Goal: Entertainment & Leisure: Consume media (video, audio)

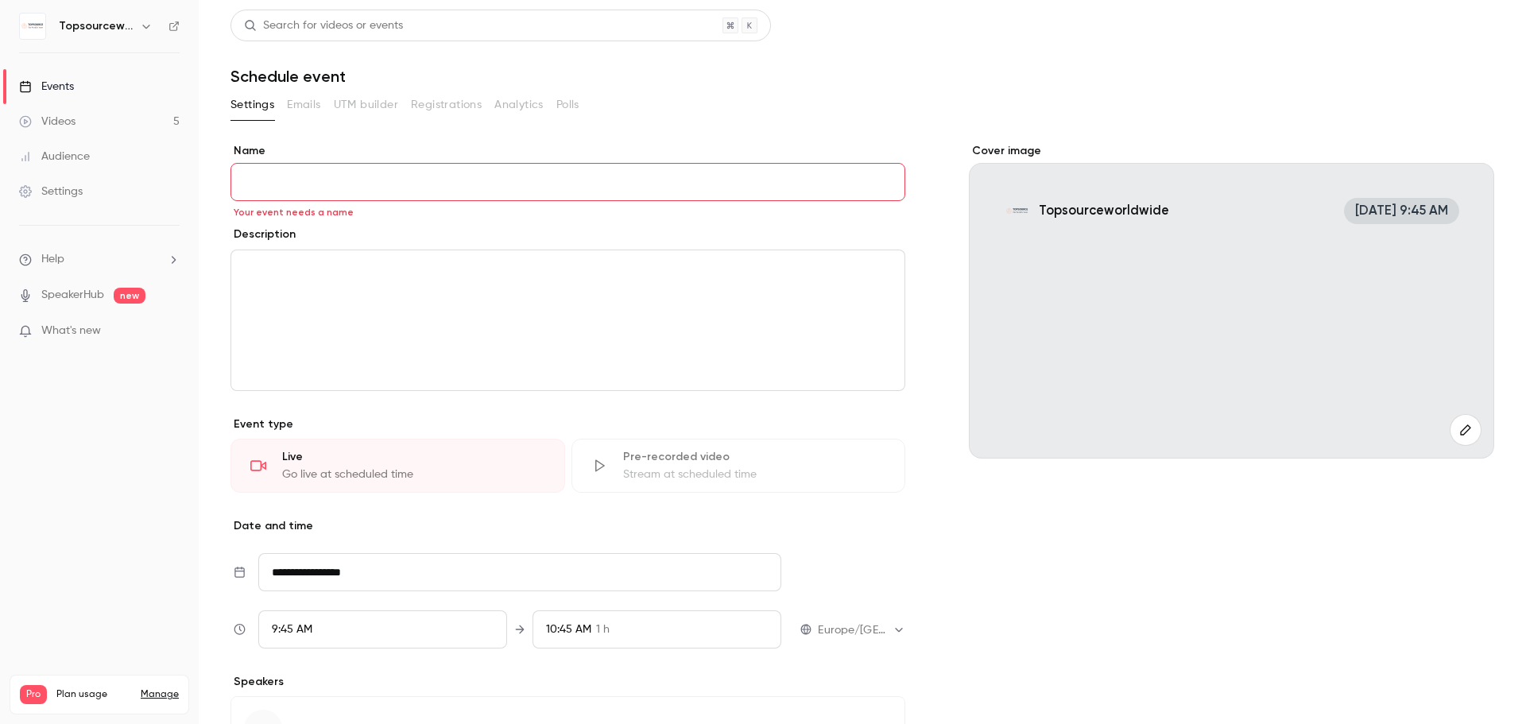
click at [116, 118] on link "Videos 5" at bounding box center [99, 121] width 199 height 35
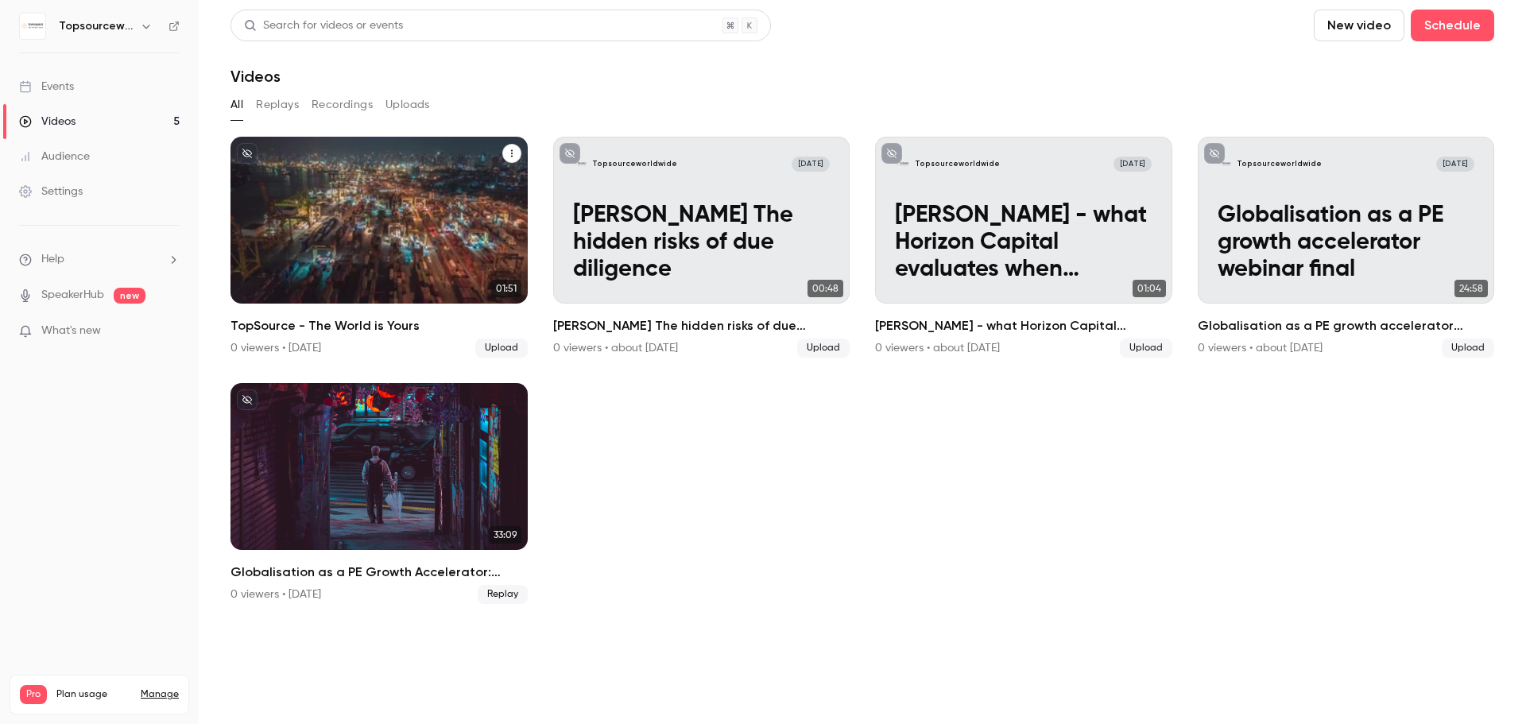
drag, startPoint x: 433, startPoint y: 227, endPoint x: 443, endPoint y: 308, distance: 81.6
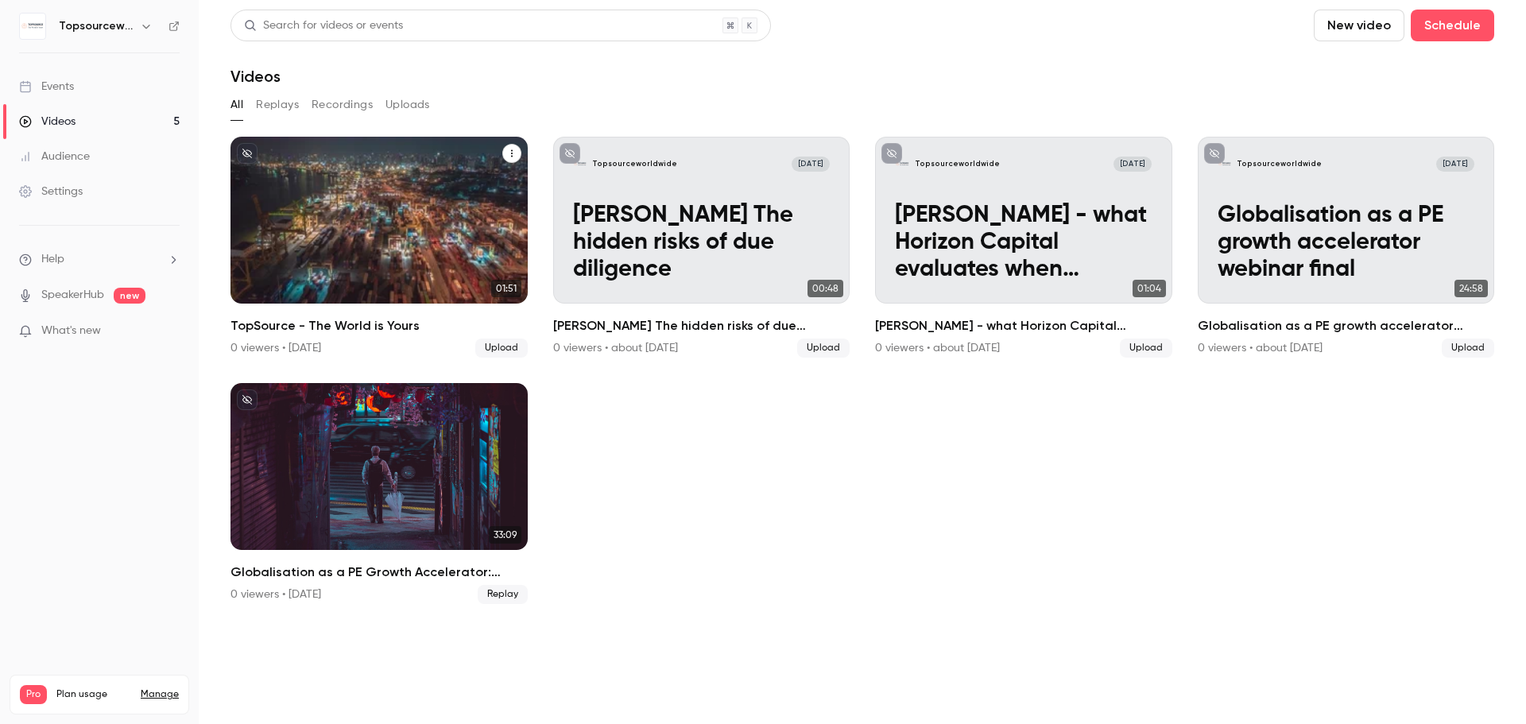
click at [433, 227] on div "Topsourceworldwide [DATE] TopSource - The World is Yours" at bounding box center [378, 220] width 297 height 167
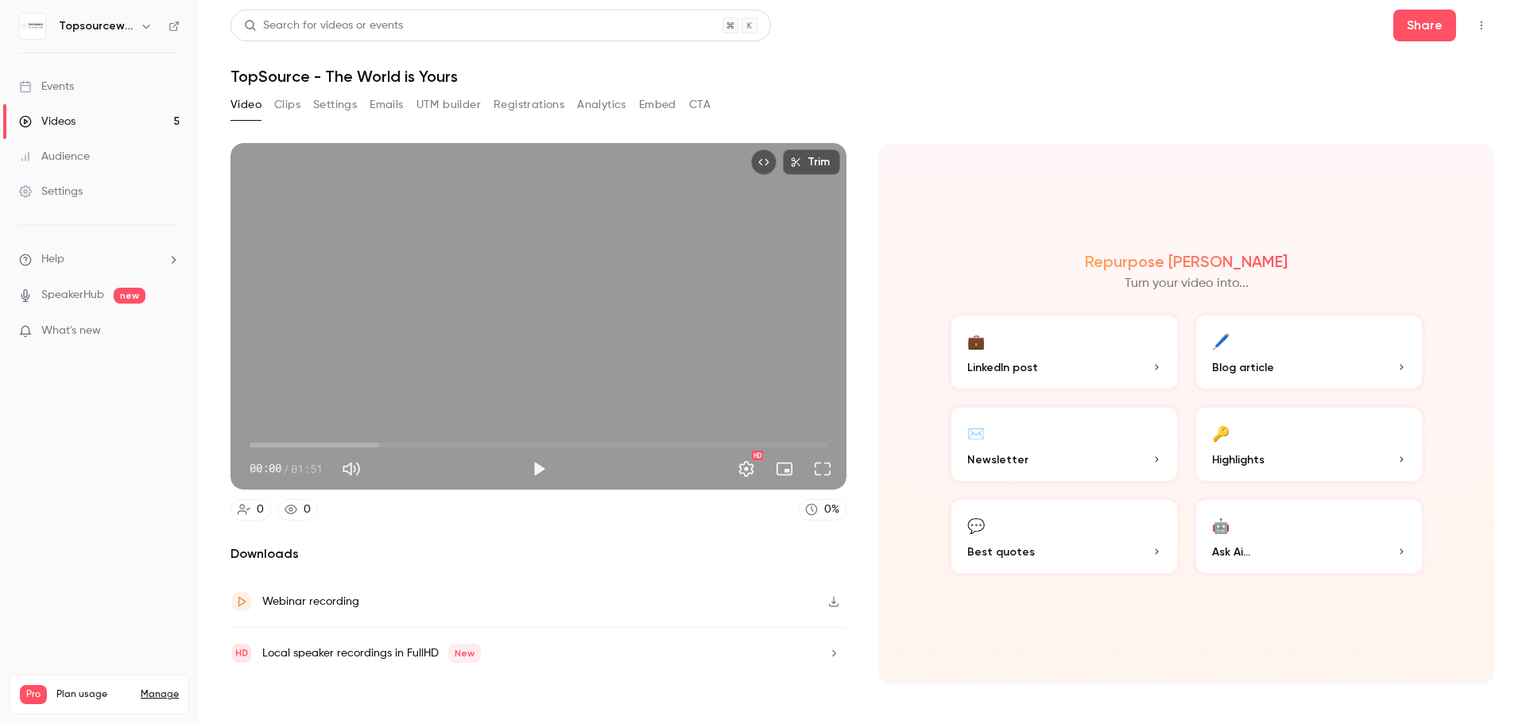
click at [285, 102] on button "Clips" at bounding box center [287, 104] width 26 height 25
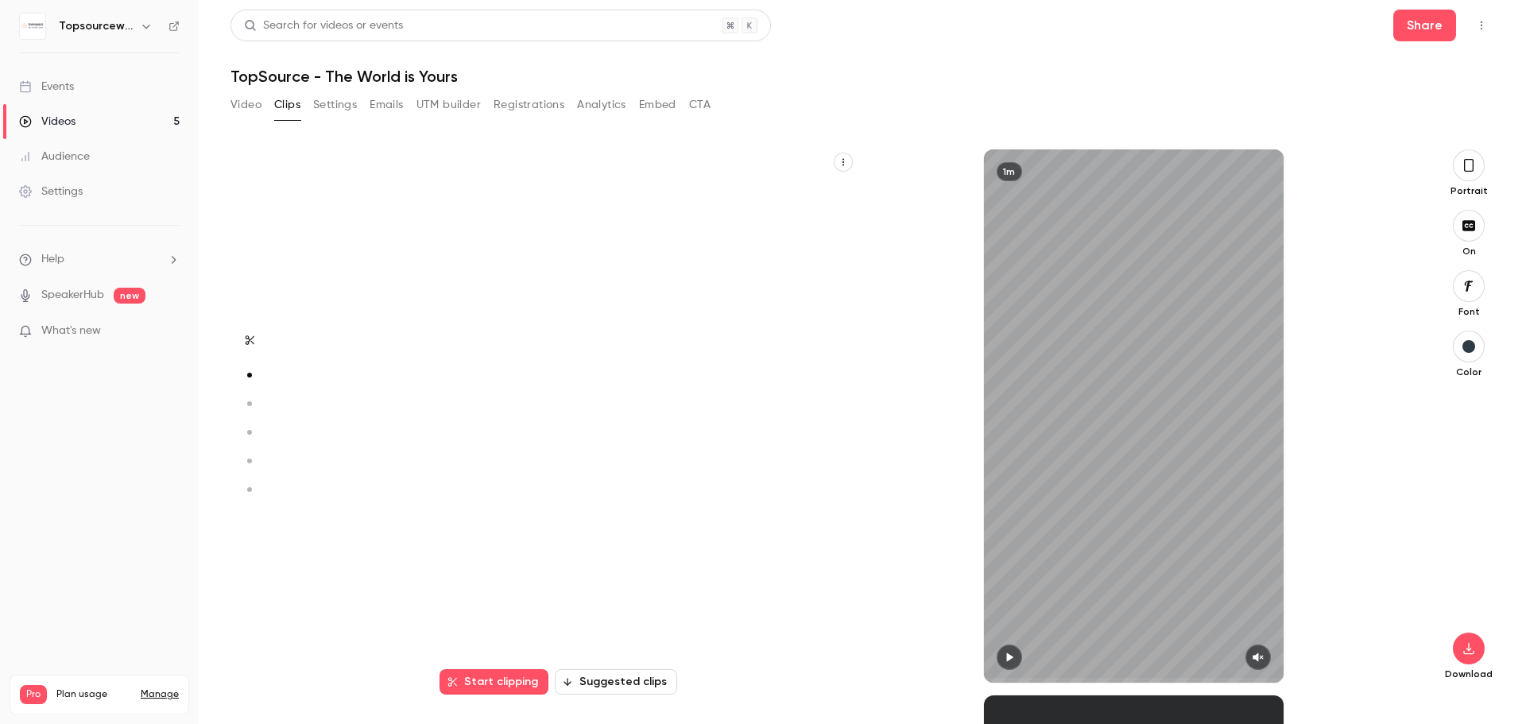
type input "*"
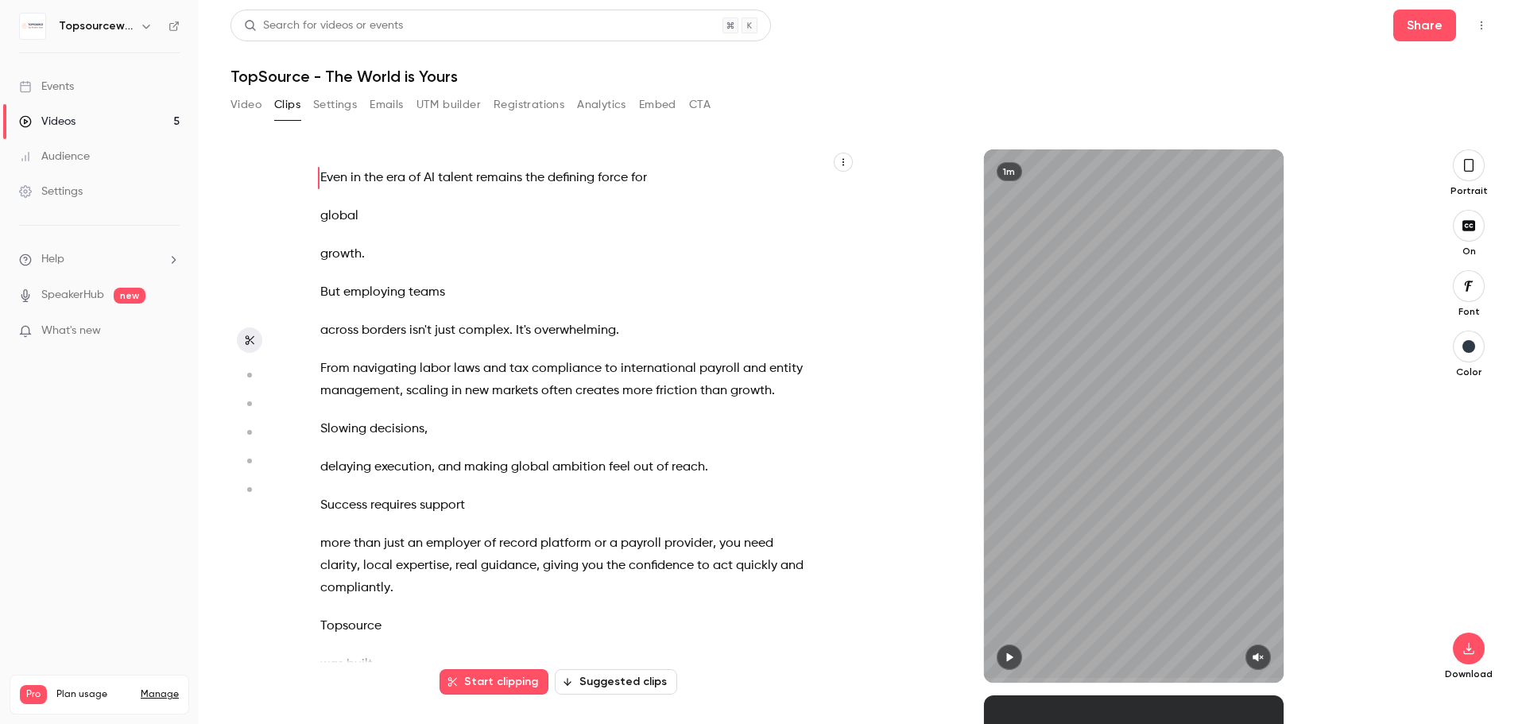
drag, startPoint x: 1155, startPoint y: 320, endPoint x: 1358, endPoint y: 201, distance: 235.1
click at [1358, 201] on div "1m" at bounding box center [1133, 415] width 555 height 533
click at [105, 333] on p "What's new" at bounding box center [86, 331] width 135 height 17
click at [1151, 88] on div at bounding box center [763, 362] width 1526 height 724
